Goal: Find specific page/section: Find specific page/section

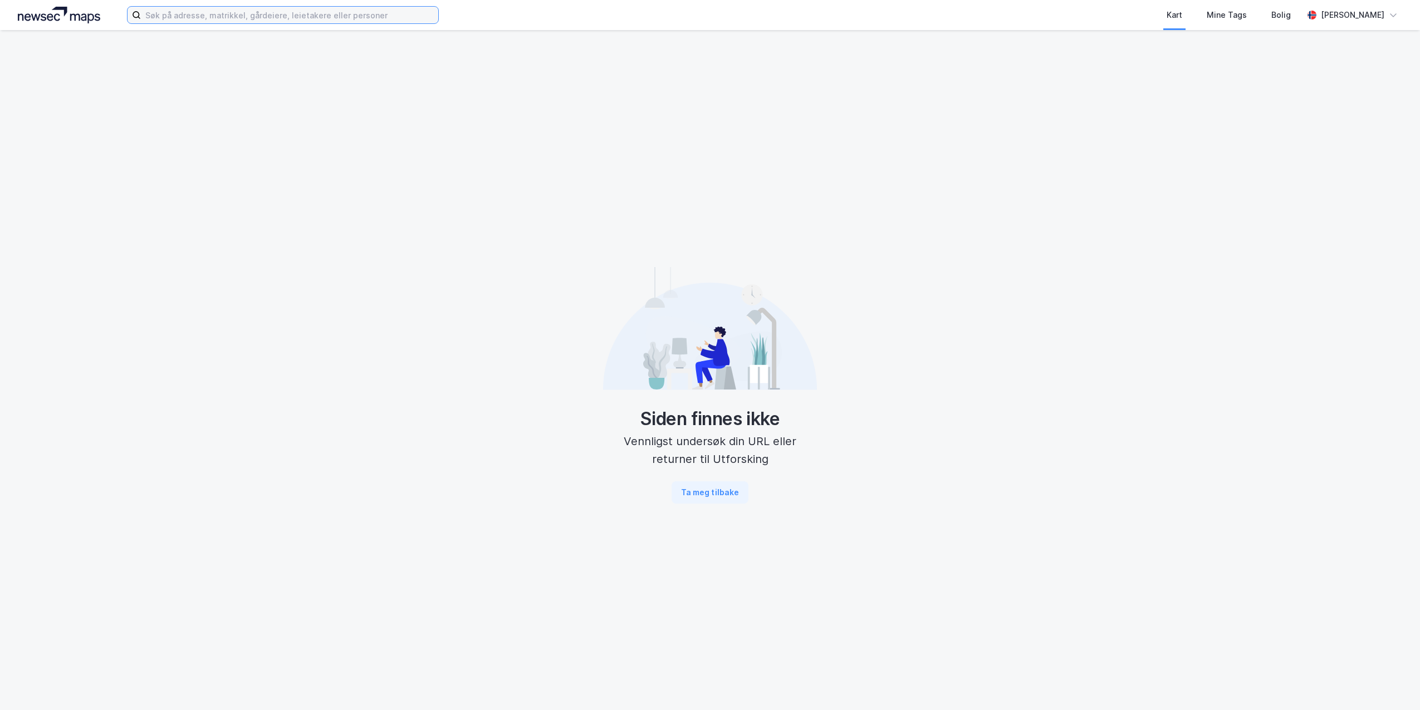
click at [345, 19] on input at bounding box center [289, 15] width 297 height 17
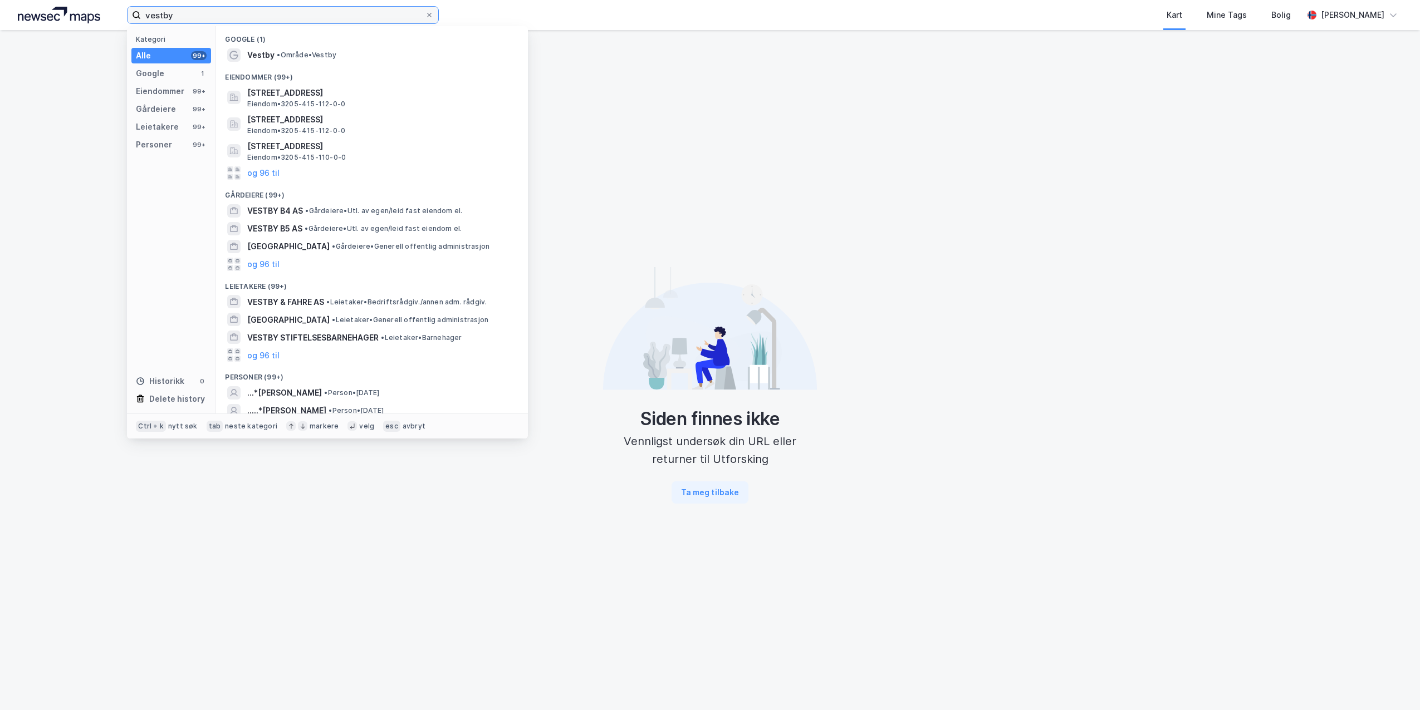
drag, startPoint x: 273, startPoint y: 14, endPoint x: 87, endPoint y: 8, distance: 186.0
click at [87, 8] on div "vestby Kategori Alle 99+ Google 1 Eiendommer 99+ Gårdeiere 99+ Leietakere 99+ P…" at bounding box center [710, 15] width 1420 height 30
type input "vestby"
click at [283, 53] on span "• Område • [GEOGRAPHIC_DATA]" at bounding box center [307, 55] width 60 height 9
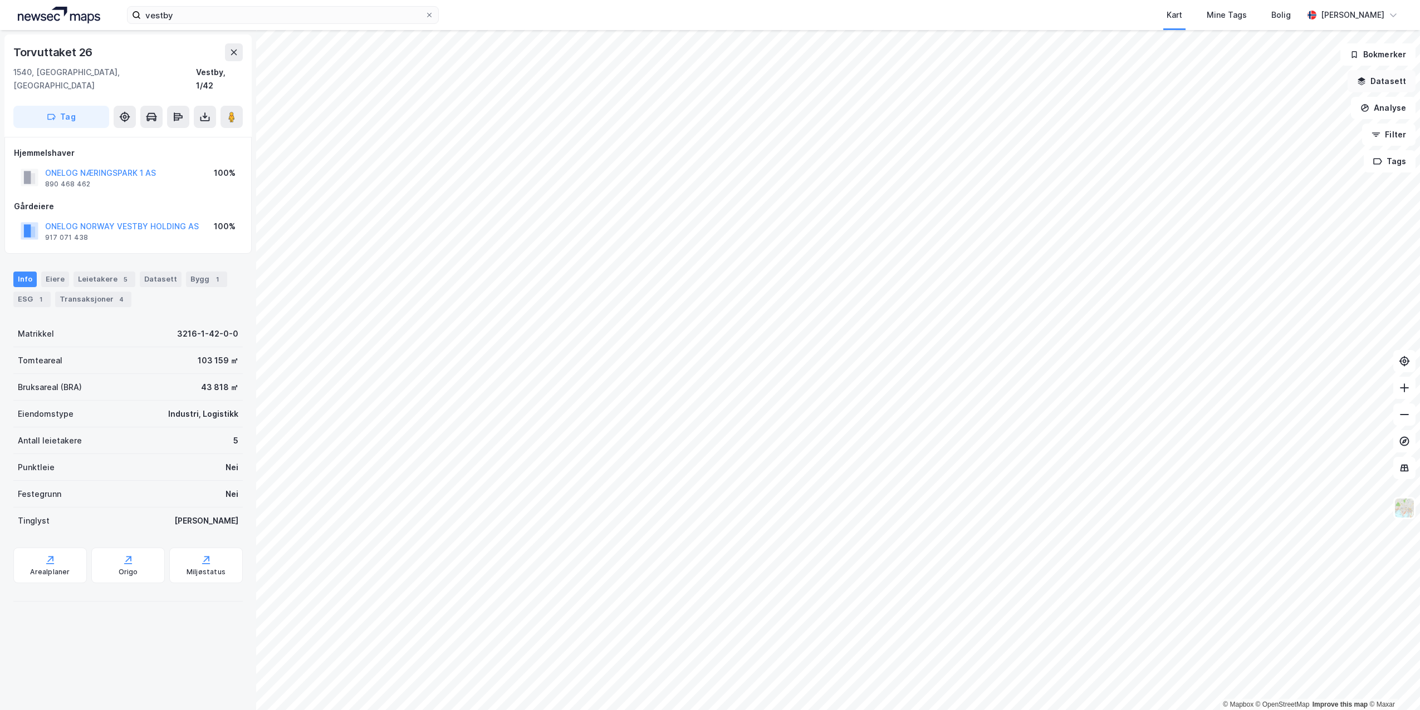
click at [1364, 85] on icon "button" at bounding box center [1361, 83] width 7 height 3
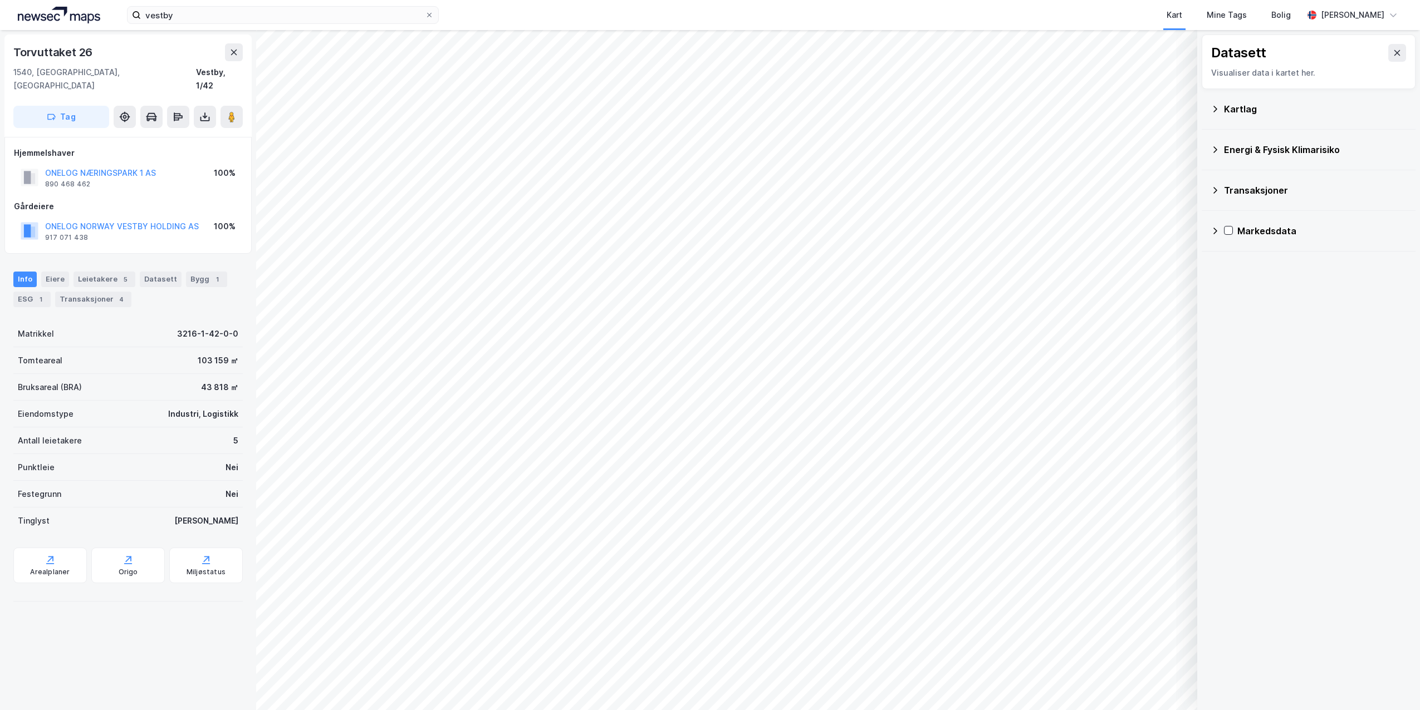
click at [1392, 54] on icon at bounding box center [1396, 52] width 9 height 9
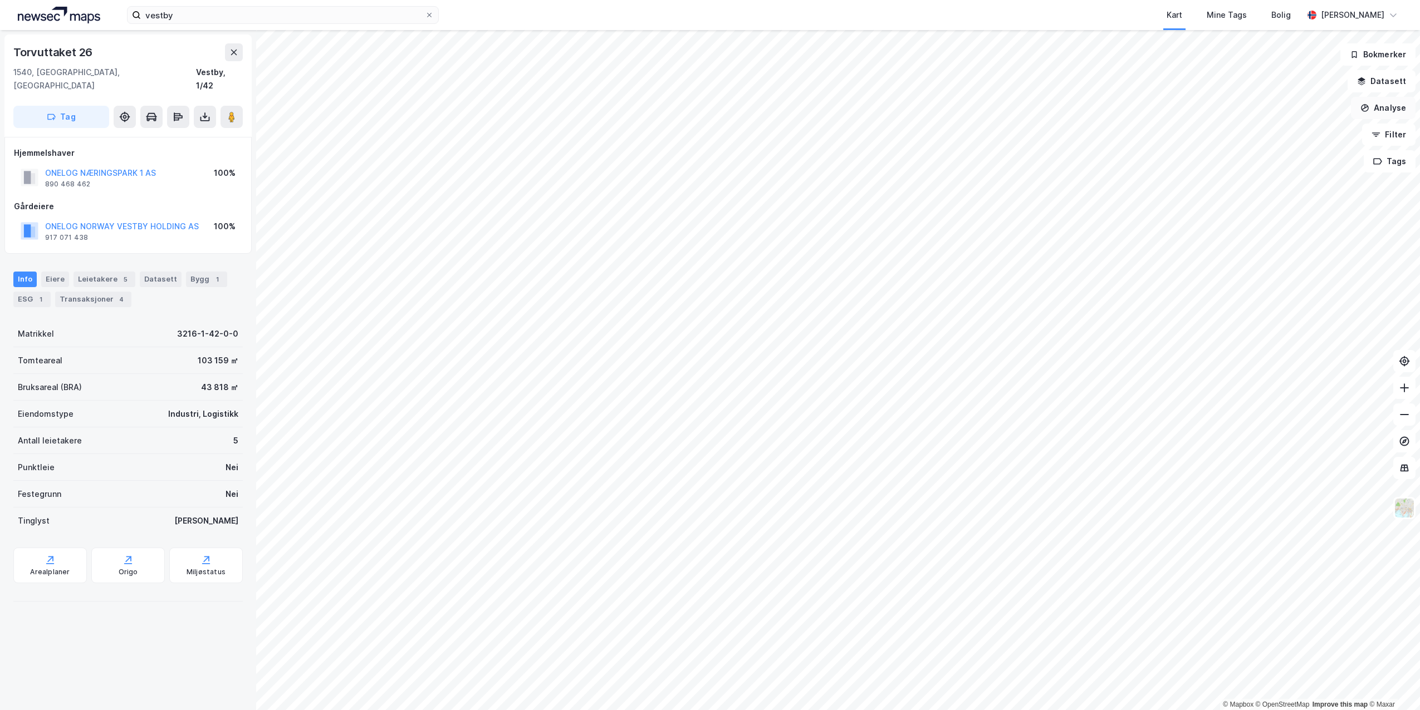
click at [1366, 103] on button "Analyse" at bounding box center [1383, 108] width 65 height 22
click at [1293, 151] on div "Tegn sirkel" at bounding box center [1286, 154] width 97 height 9
